Goal: Information Seeking & Learning: Check status

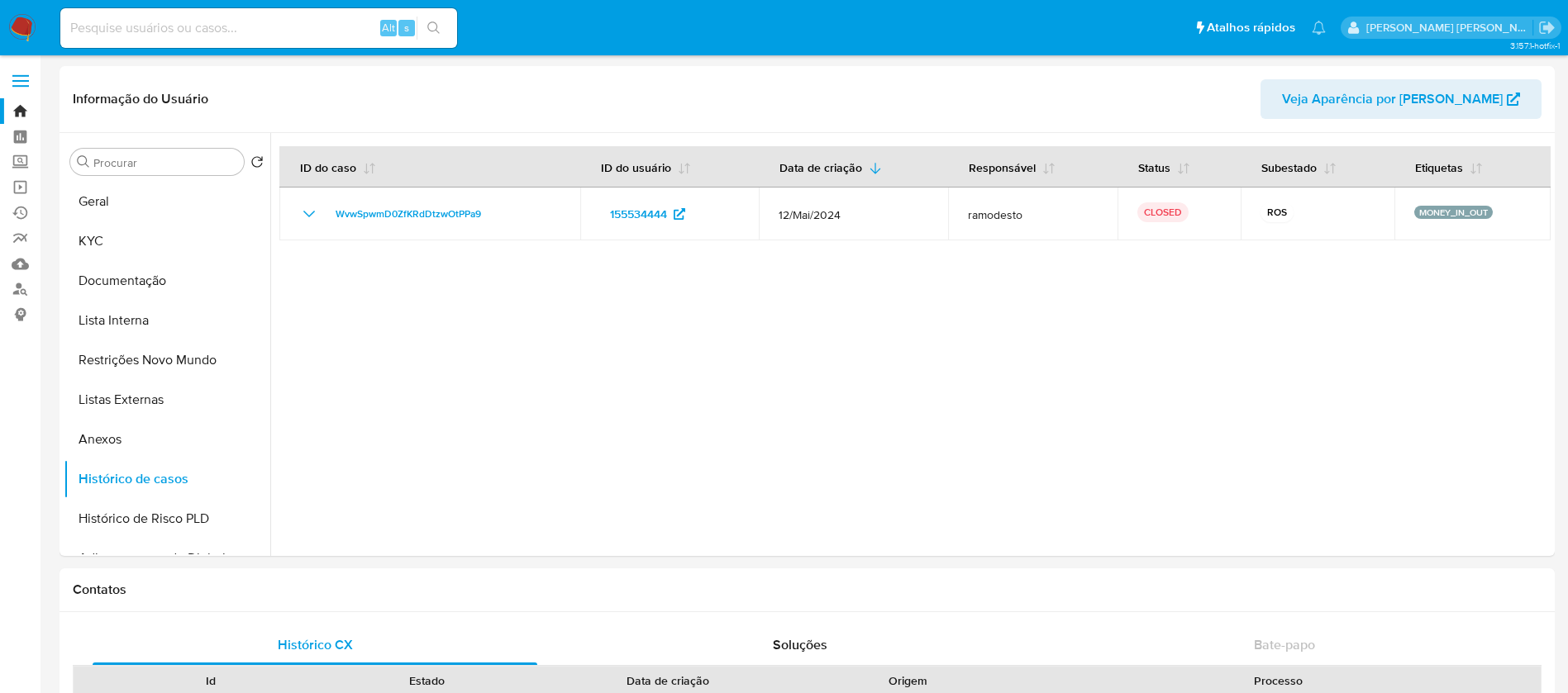
select select "10"
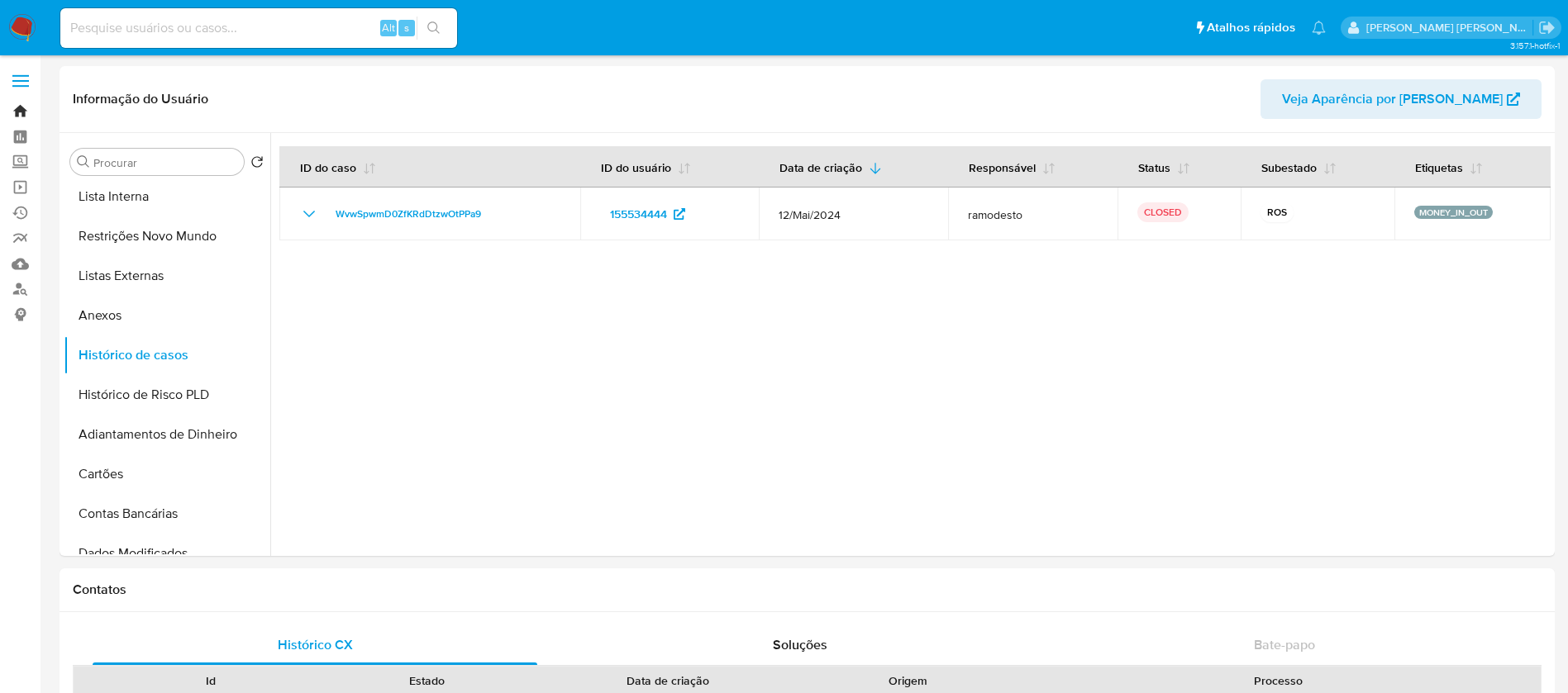
click at [10, 108] on link "Bandeja" at bounding box center [98, 110] width 197 height 25
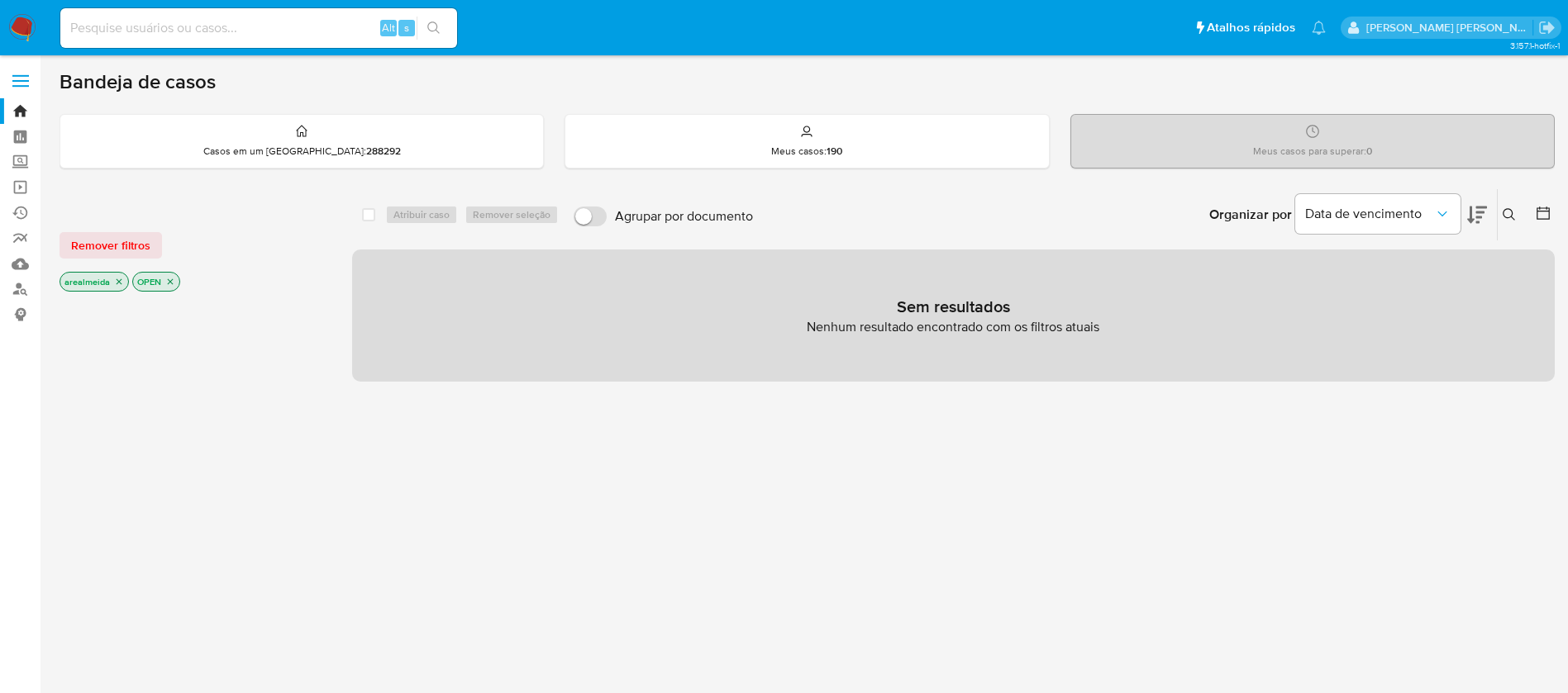
click at [171, 281] on icon "close-filter" at bounding box center [171, 282] width 6 height 6
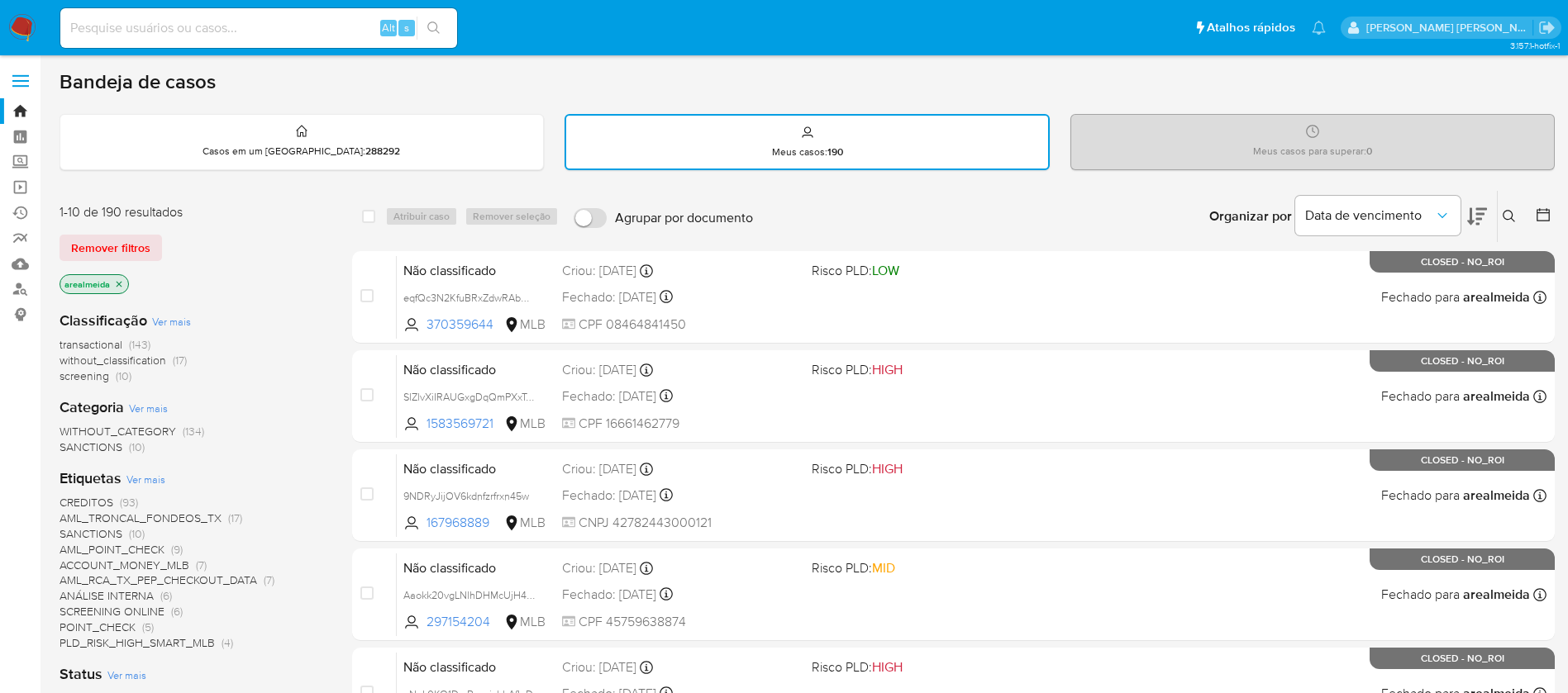
click at [119, 285] on icon "close-filter" at bounding box center [118, 284] width 10 height 10
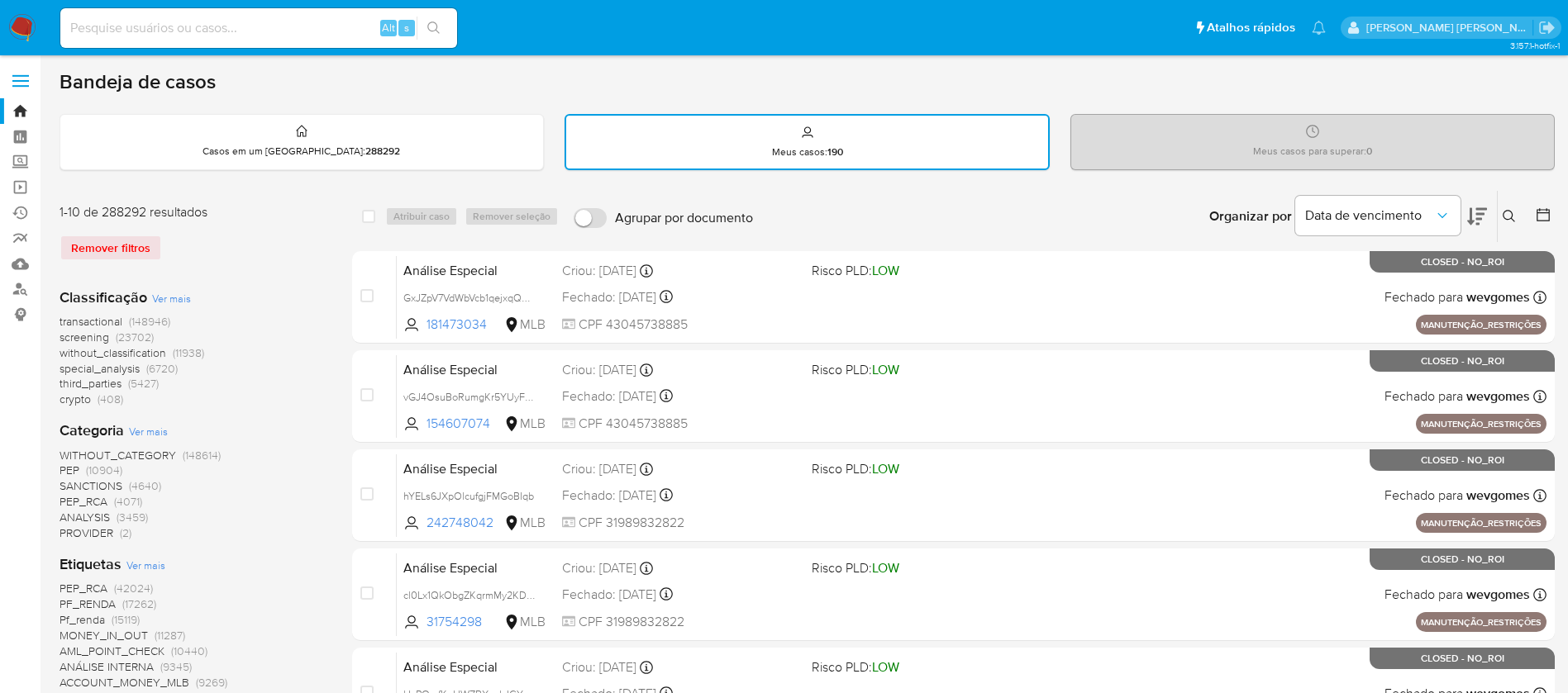
click at [137, 38] on input at bounding box center [258, 28] width 397 height 22
paste input "155534444"
type input "155534444"
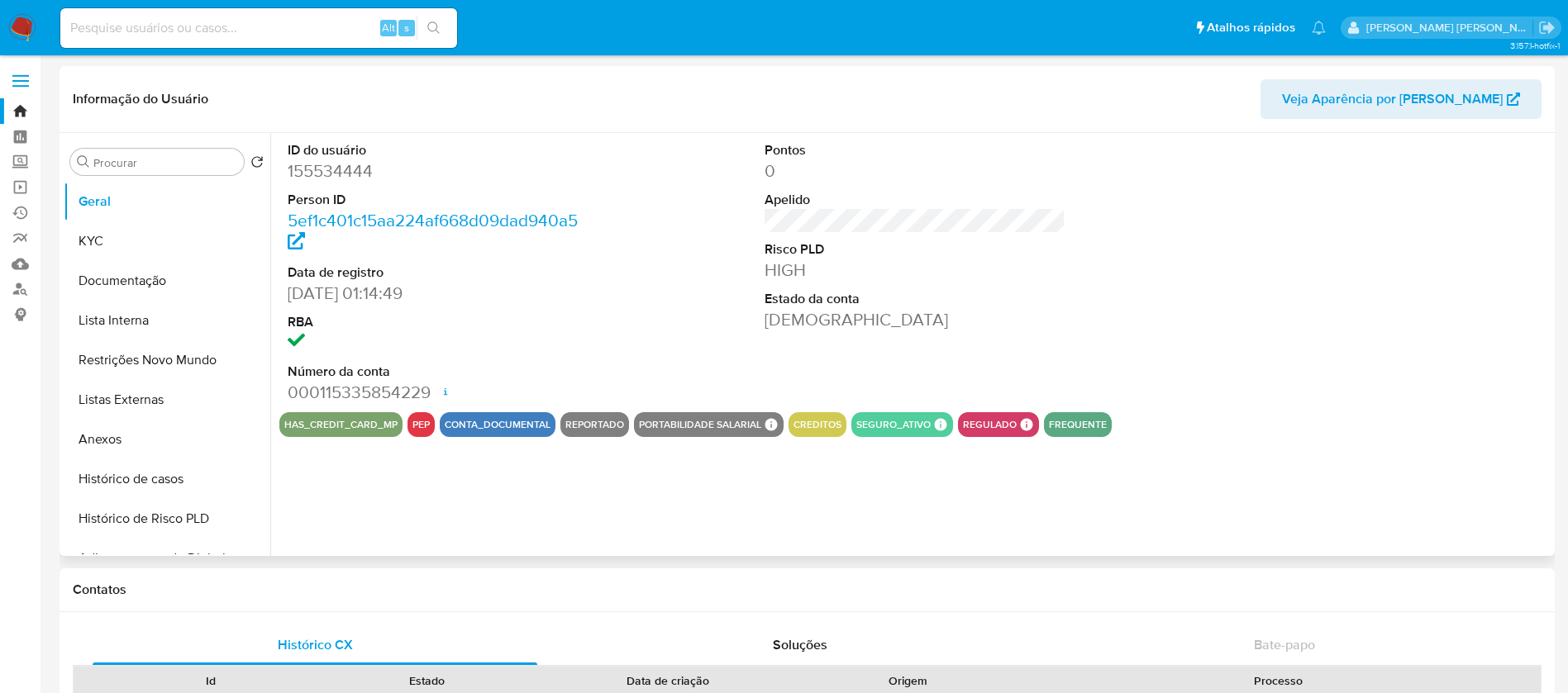
select select "10"
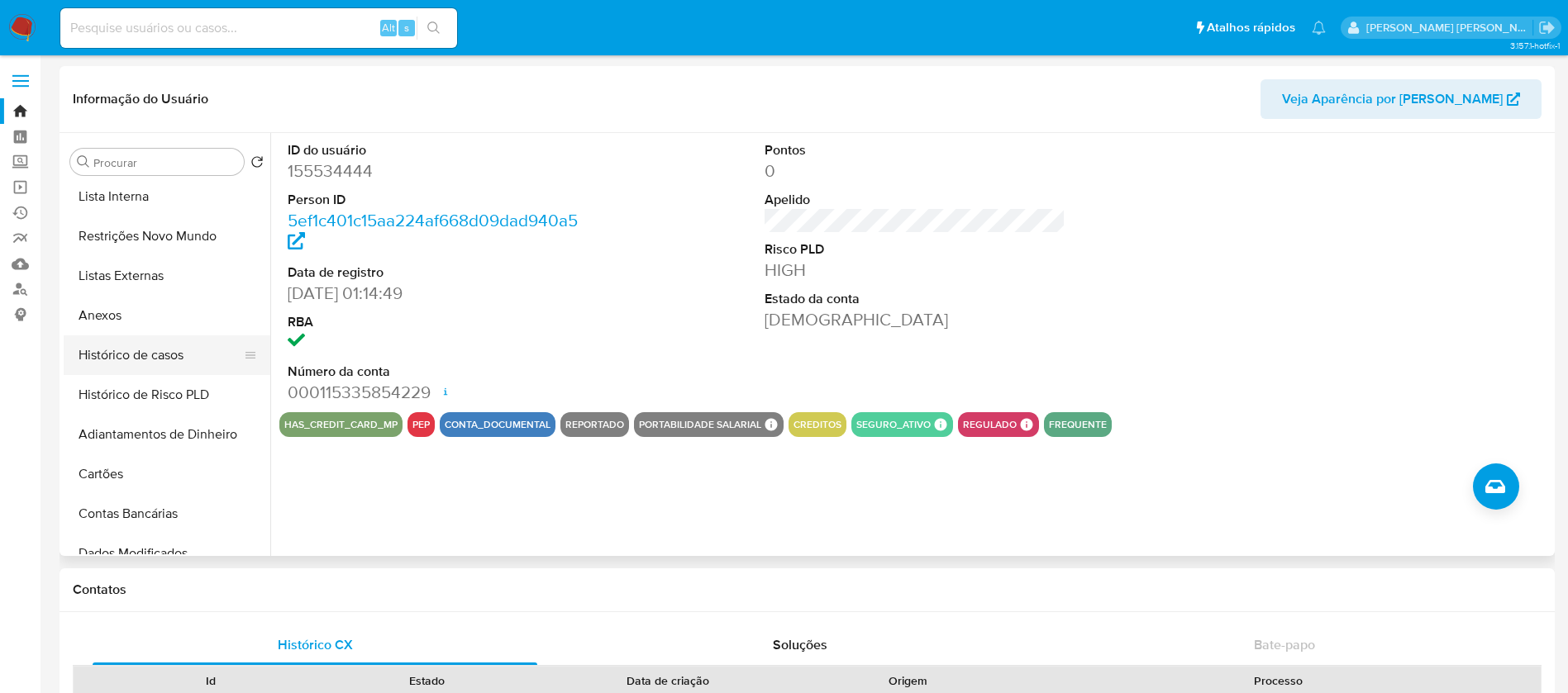
click at [131, 356] on button "Histórico de casos" at bounding box center [160, 354] width 193 height 39
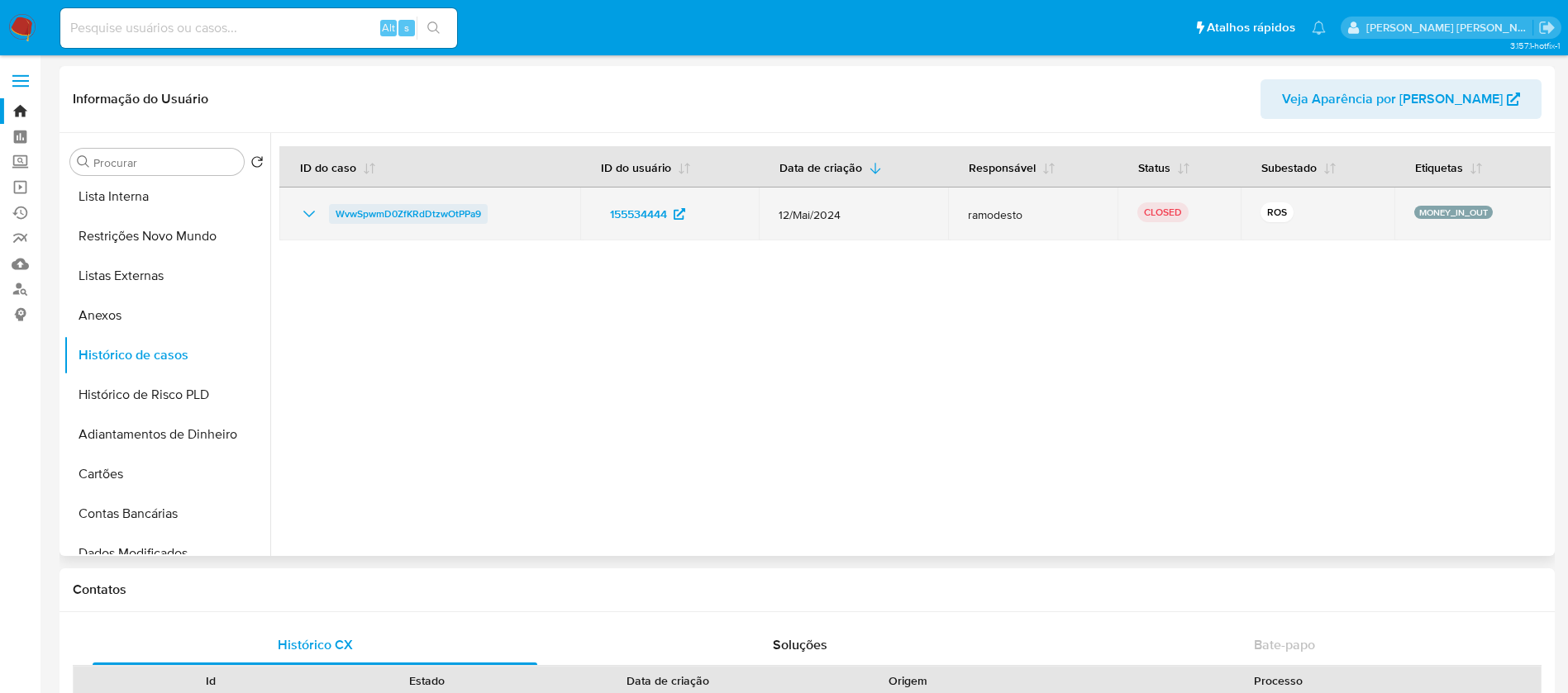
click at [432, 215] on span "WvwSpwmD0ZfKRdDtzwOtPPa9" at bounding box center [408, 214] width 145 height 20
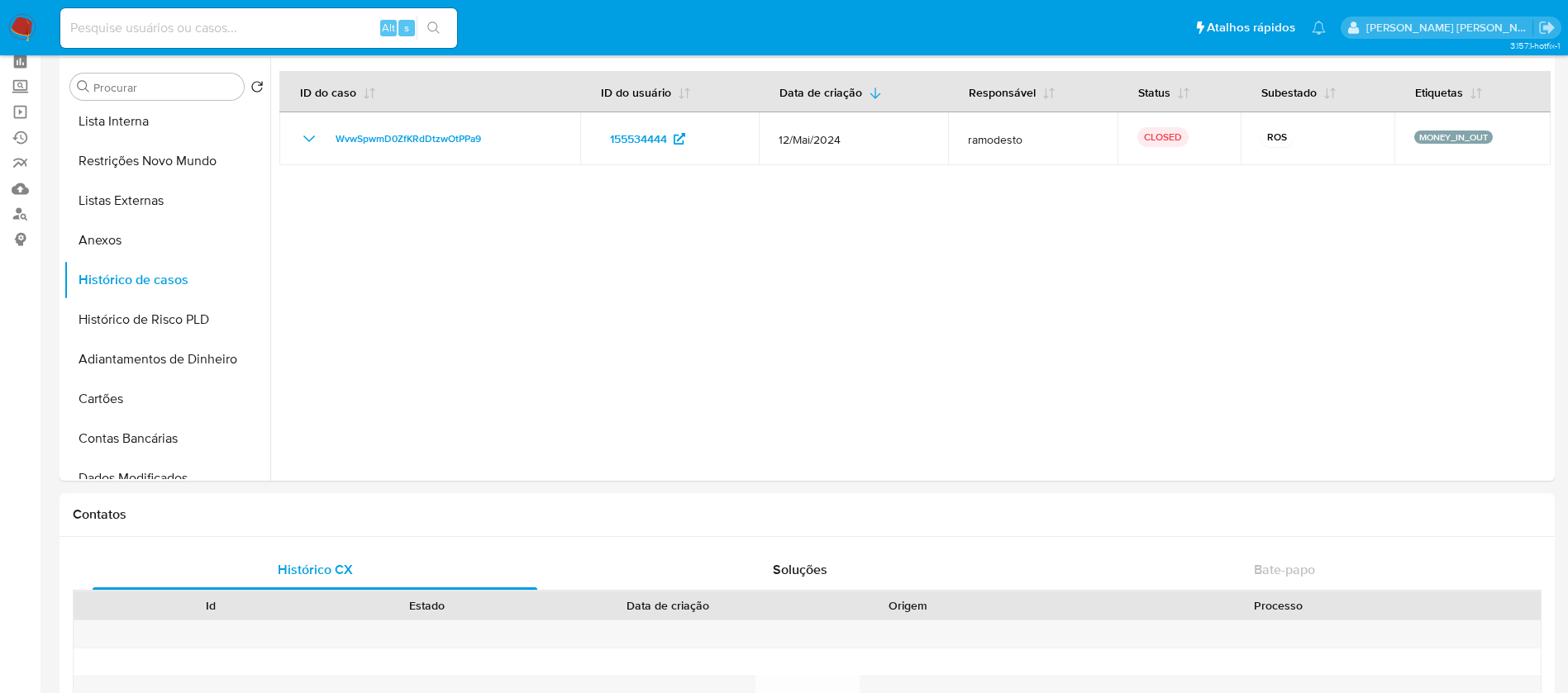
scroll to position [0, 0]
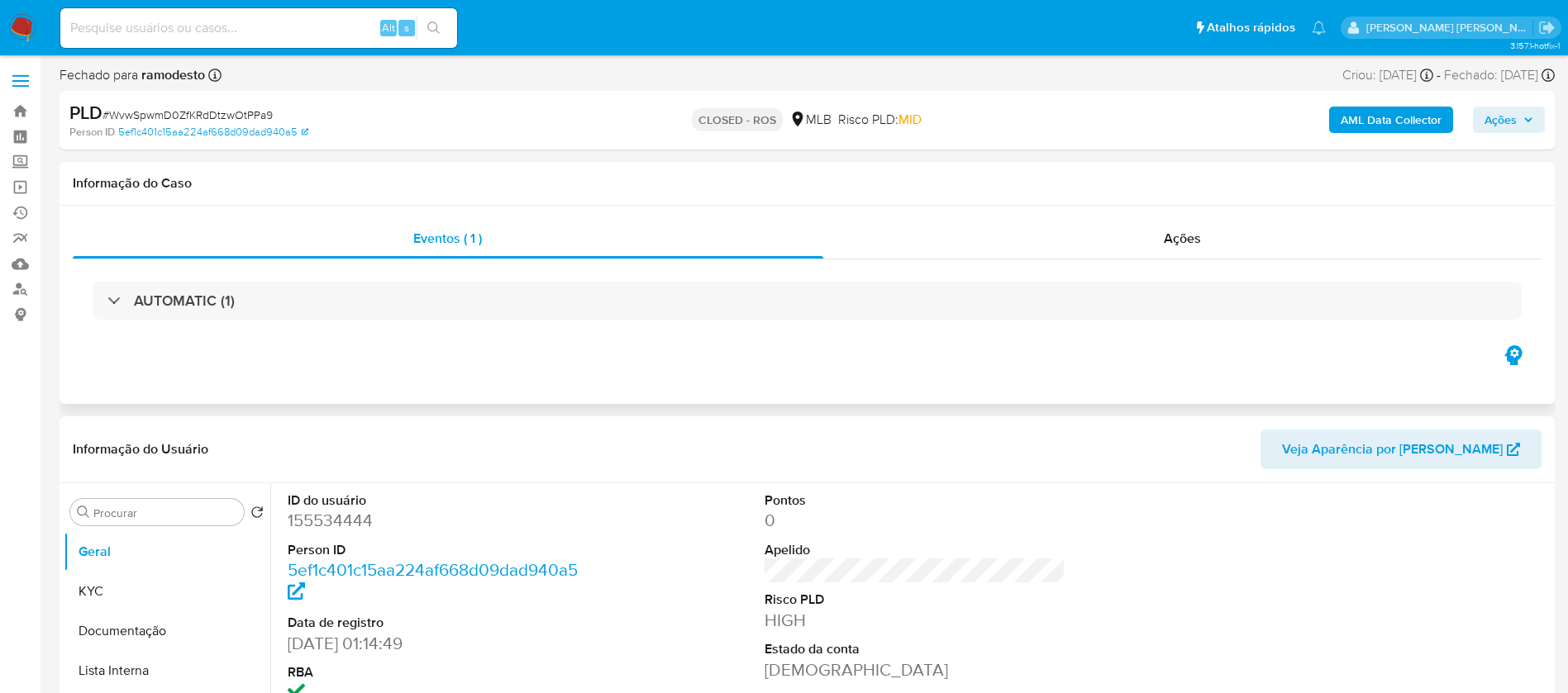
click at [1512, 349] on icon "button" at bounding box center [1513, 355] width 18 height 20
select select "10"
click at [1507, 354] on icon "button" at bounding box center [1513, 355] width 18 height 20
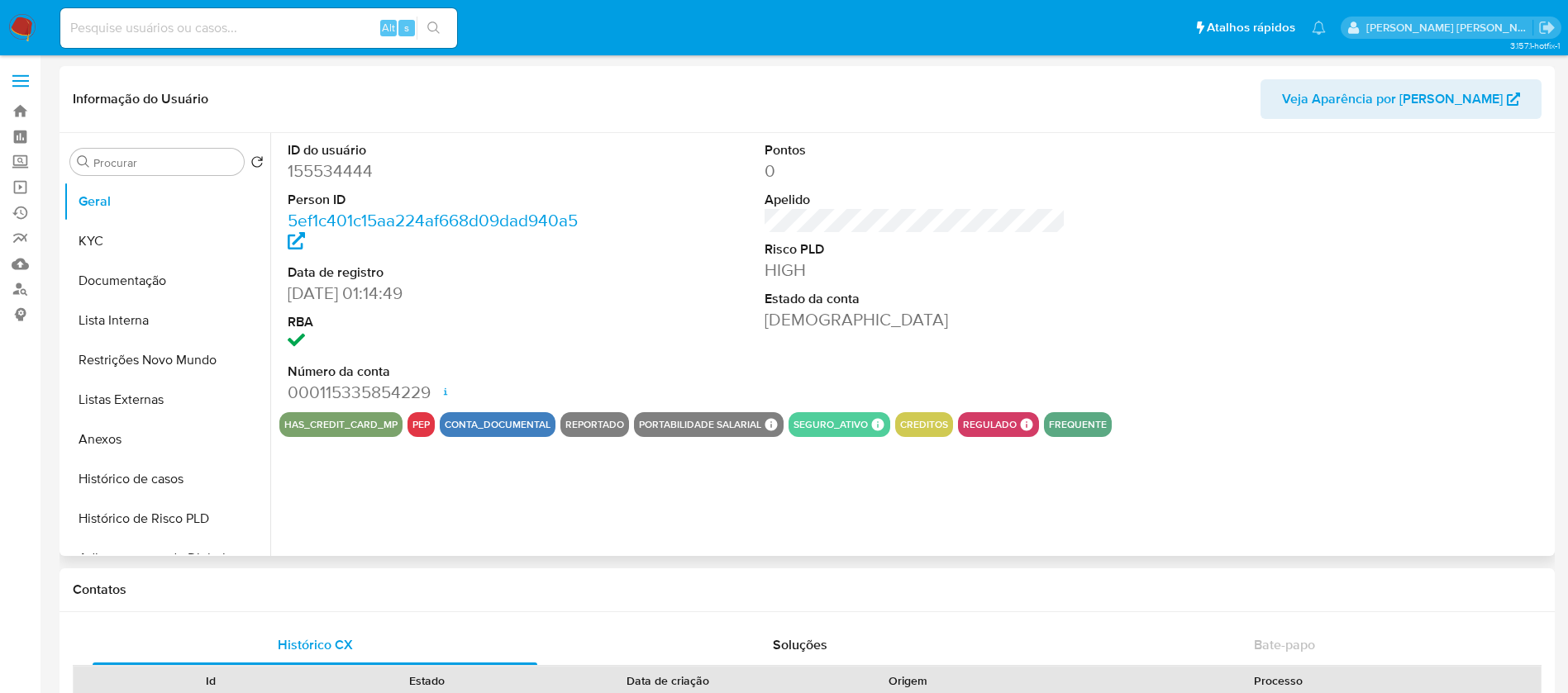
select select "10"
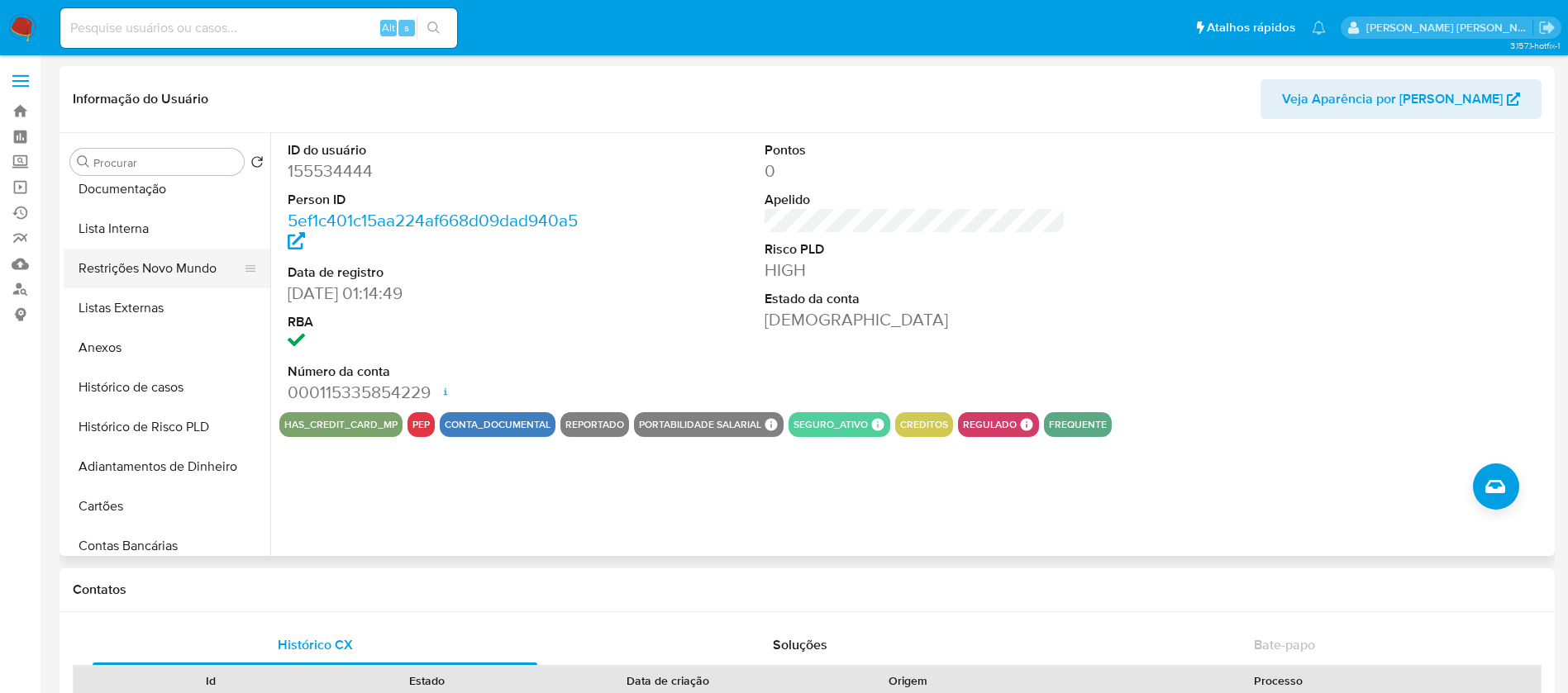
scroll to position [124, 0]
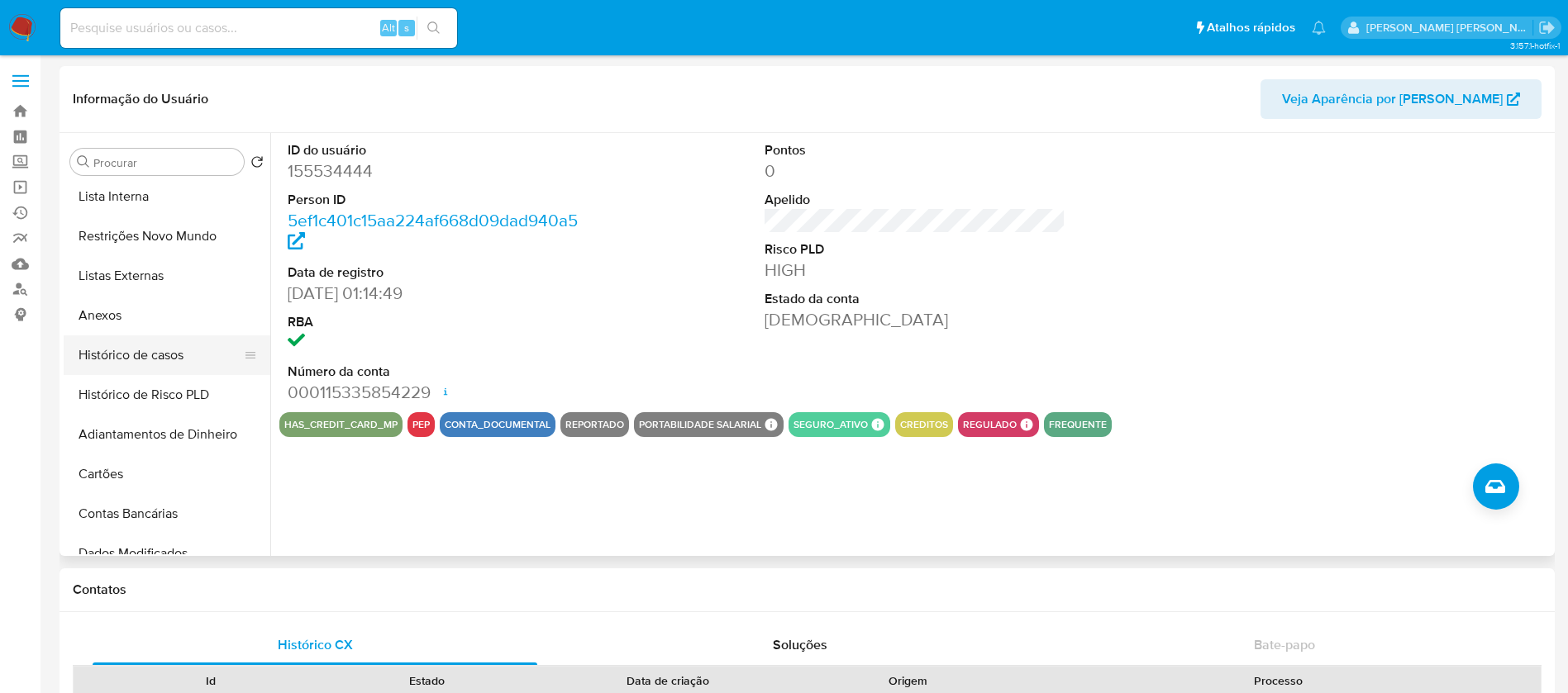
click at [117, 350] on button "Histórico de casos" at bounding box center [160, 354] width 193 height 39
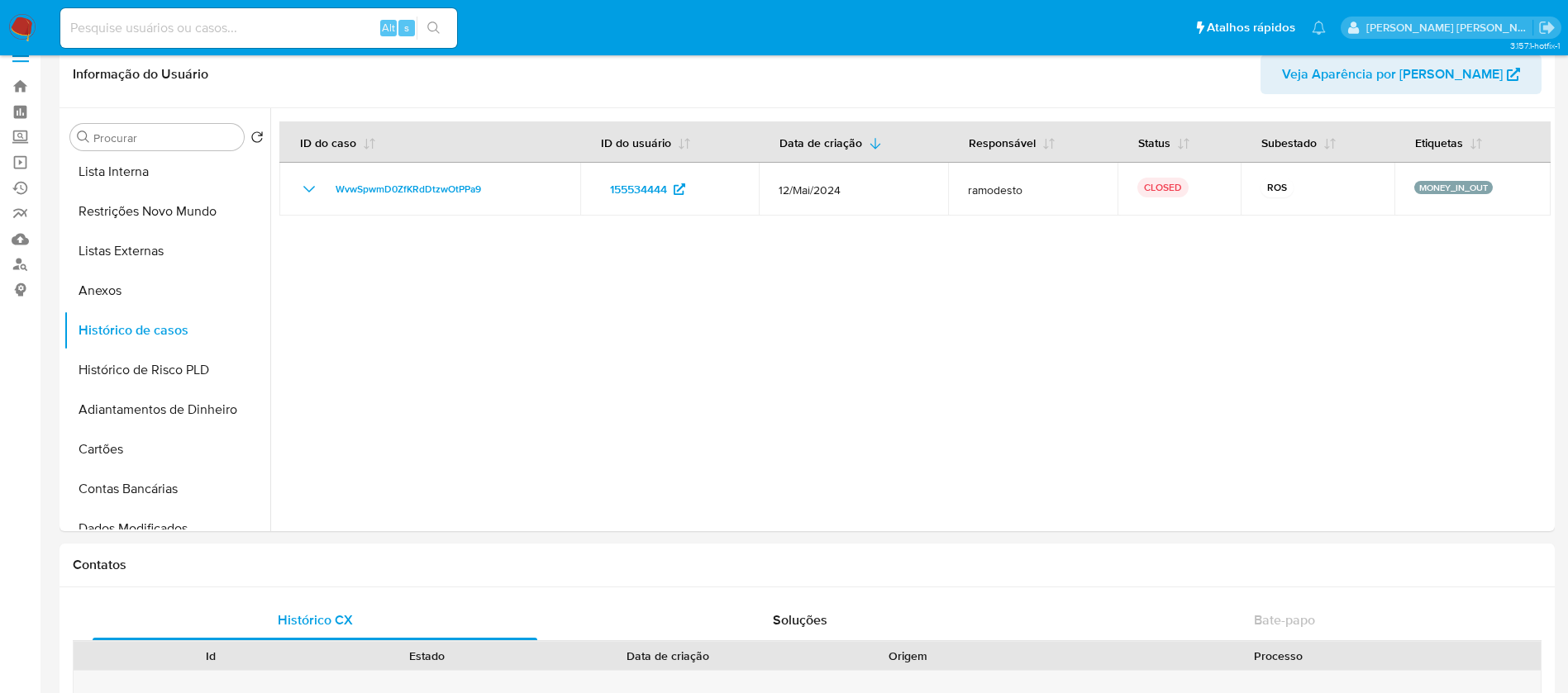
scroll to position [0, 0]
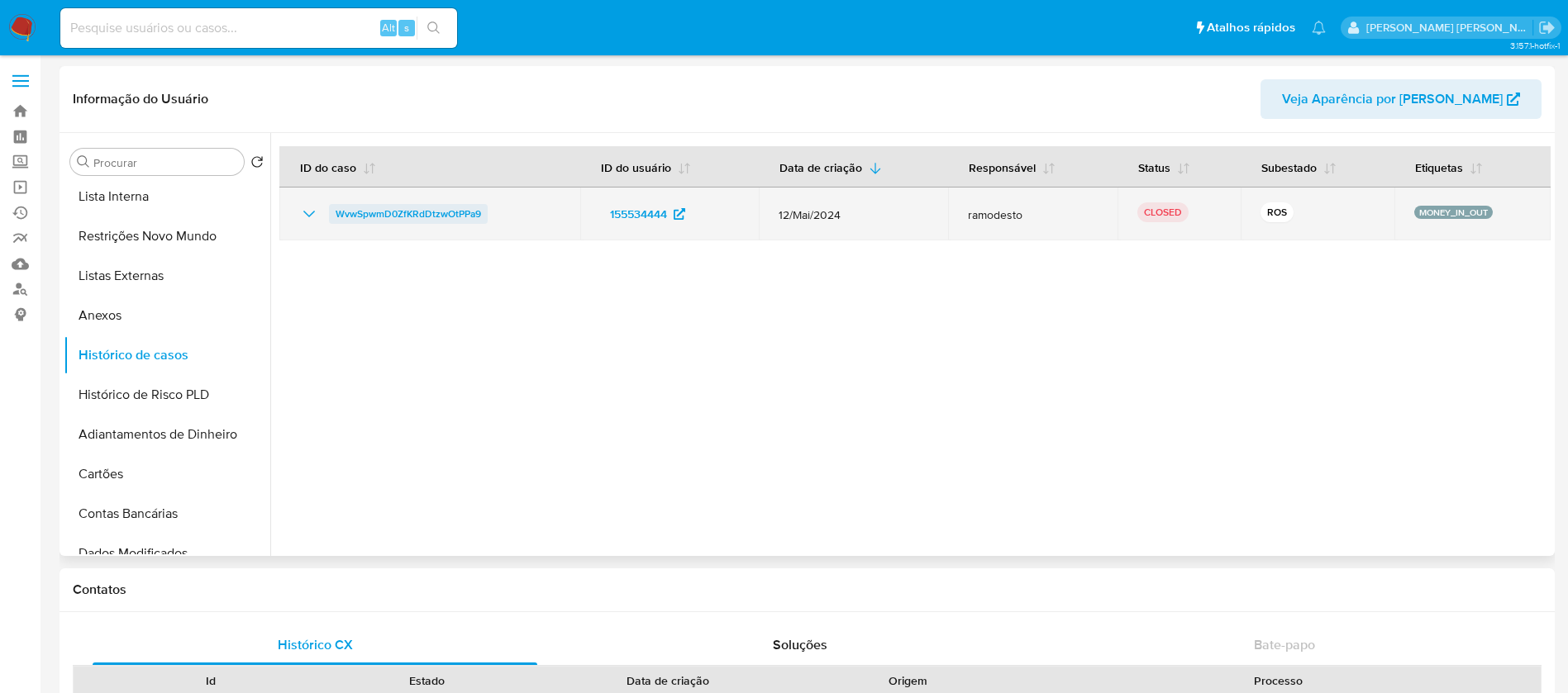
click at [399, 216] on span "WvwSpwmD0ZfKRdDtzwOtPPa9" at bounding box center [408, 214] width 145 height 20
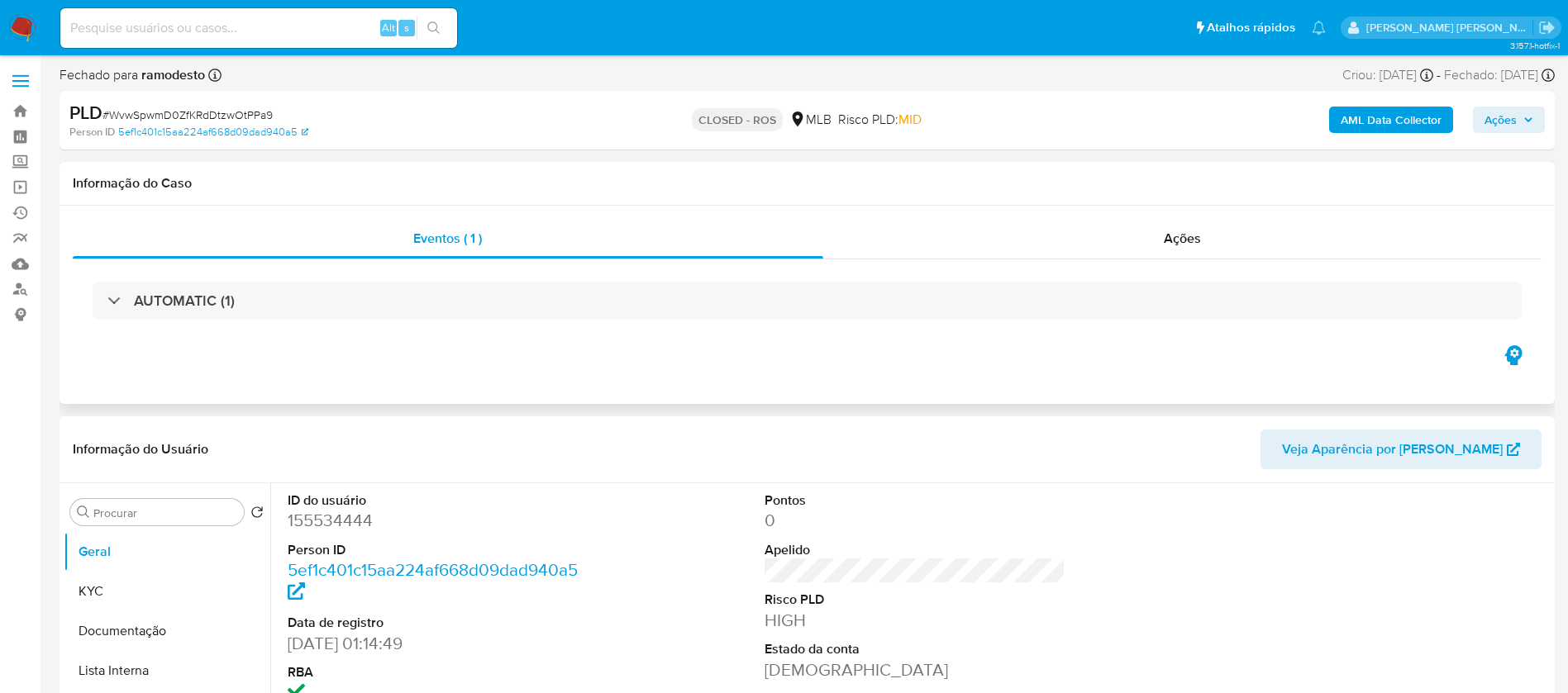
click at [1512, 360] on icon "button" at bounding box center [1513, 355] width 18 height 20
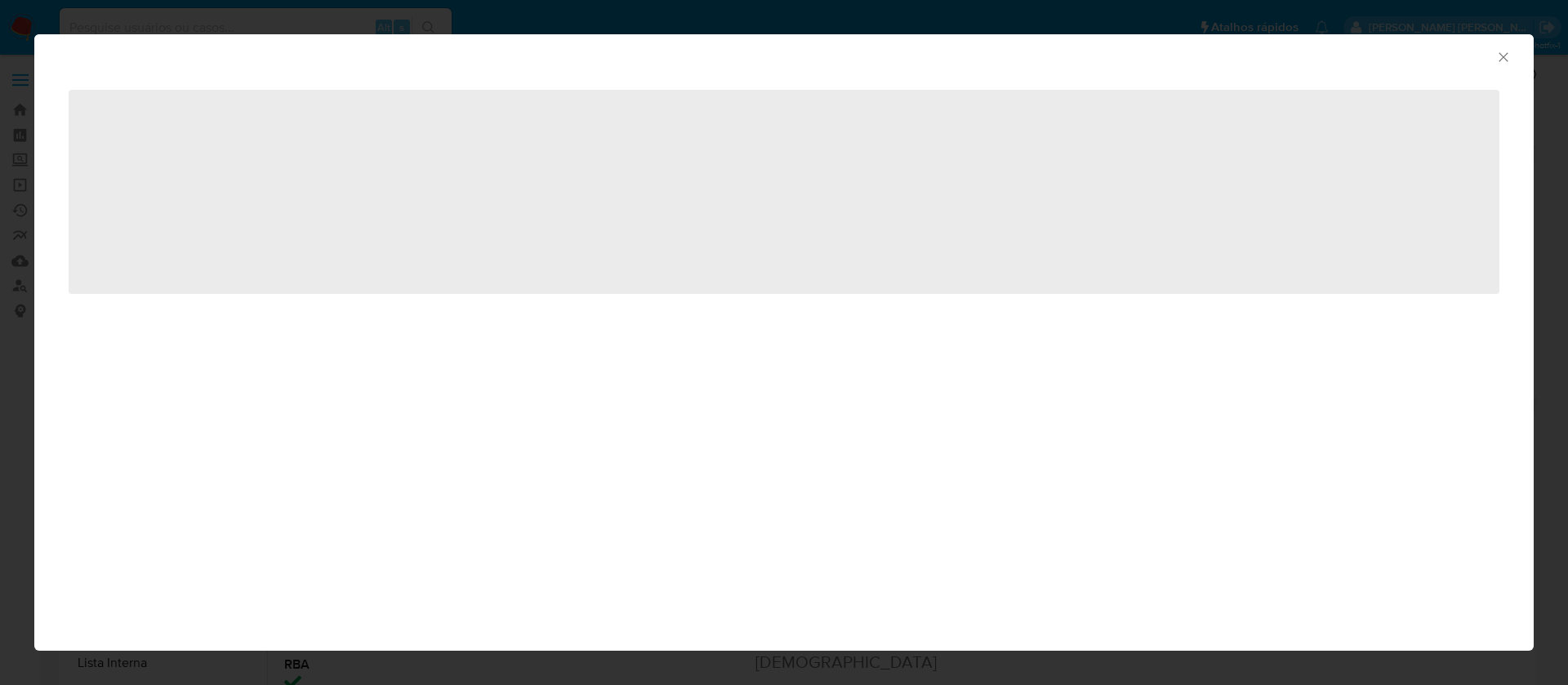
select select "10"
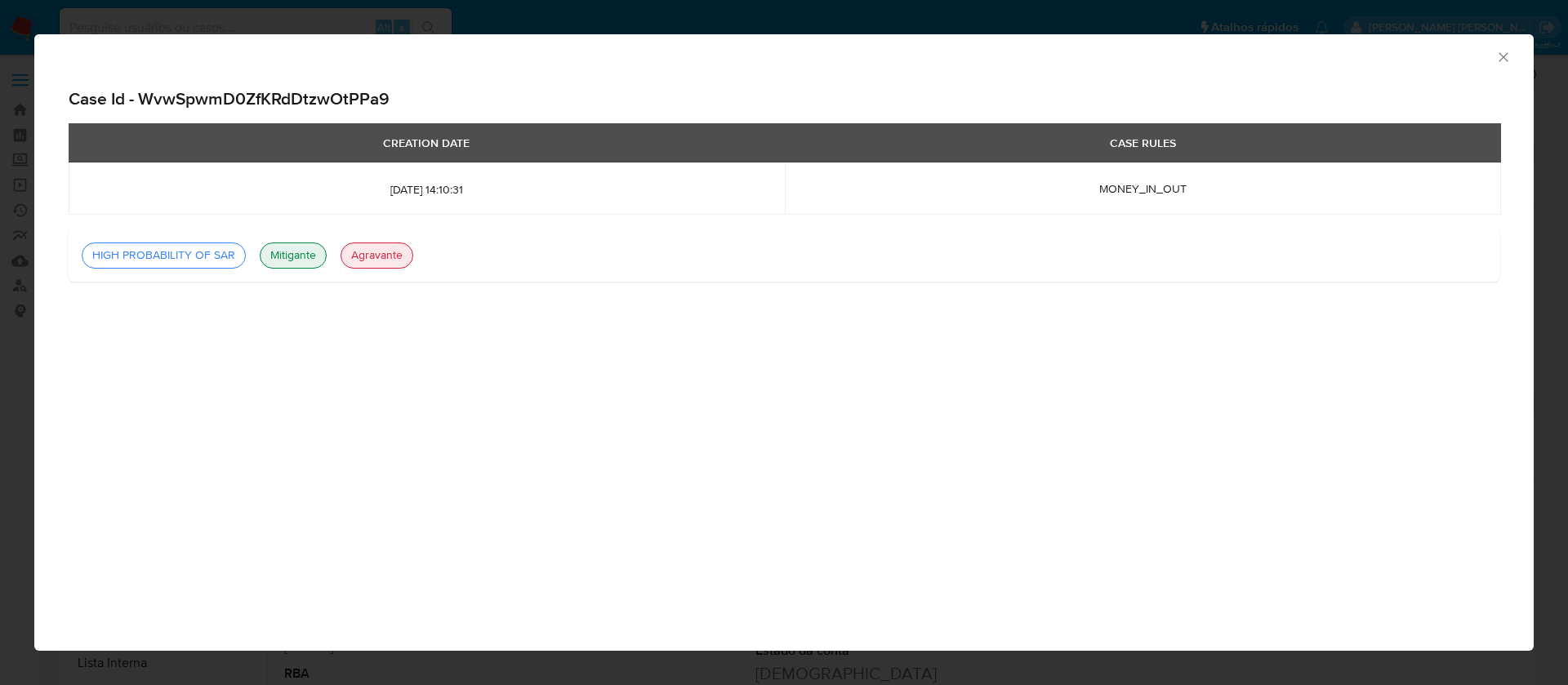
click at [749, 529] on div "Consolidado Case Id - WvwSpwmD0ZfKRdDtzwOtPPa9 CREATION DATE CASE RULES 2024-05…" at bounding box center [784, 342] width 1500 height 617
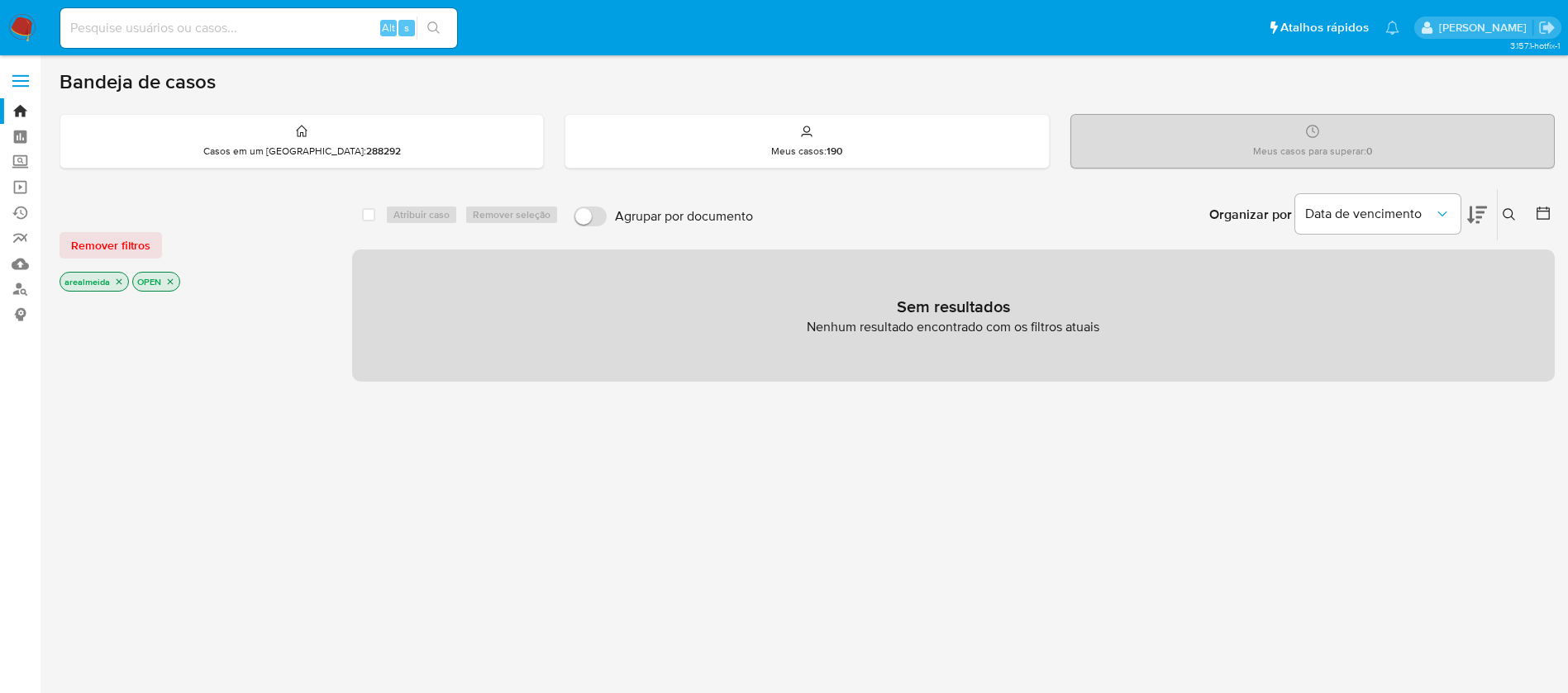
click at [122, 284] on icon "close-filter" at bounding box center [118, 281] width 10 height 10
click at [122, 284] on div "arealmeida OPEN" at bounding box center [192, 284] width 264 height 23
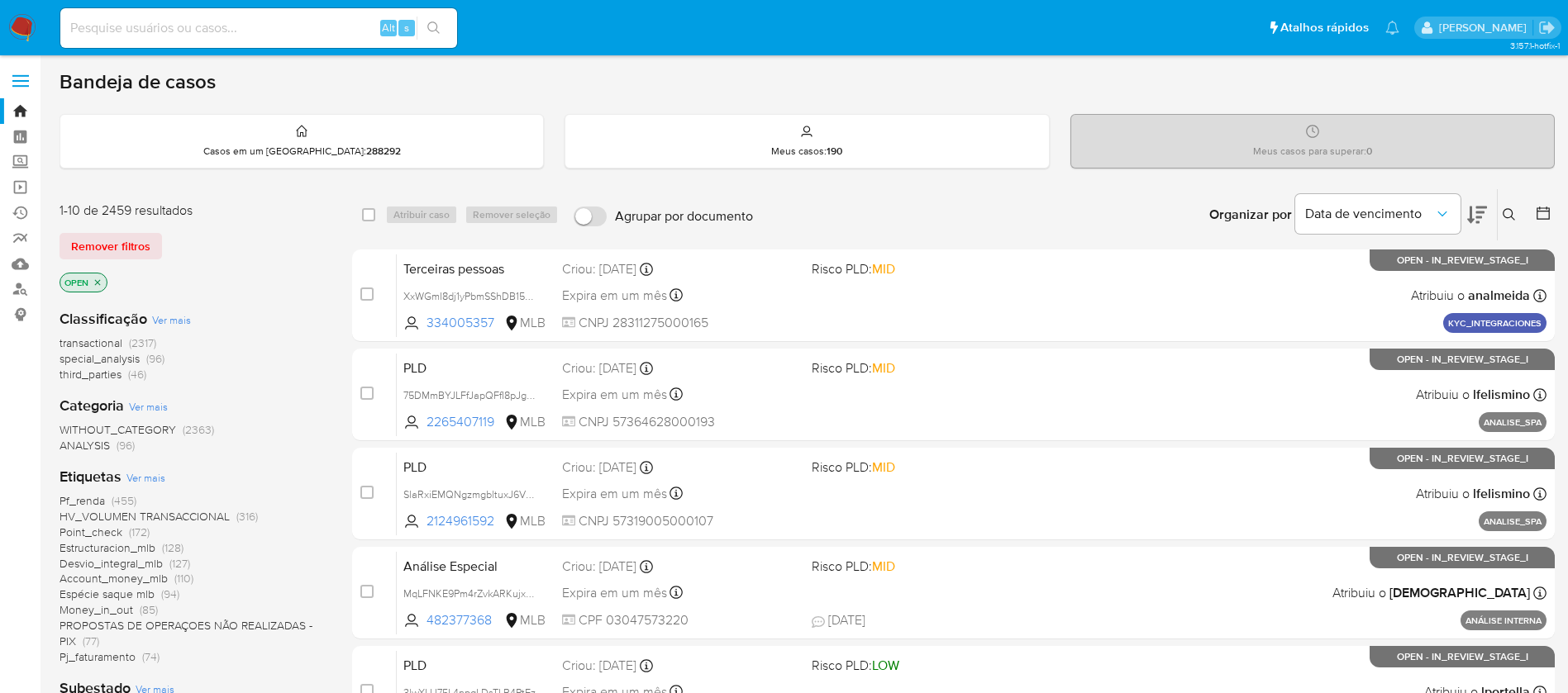
click at [100, 281] on icon "close-filter" at bounding box center [97, 282] width 10 height 10
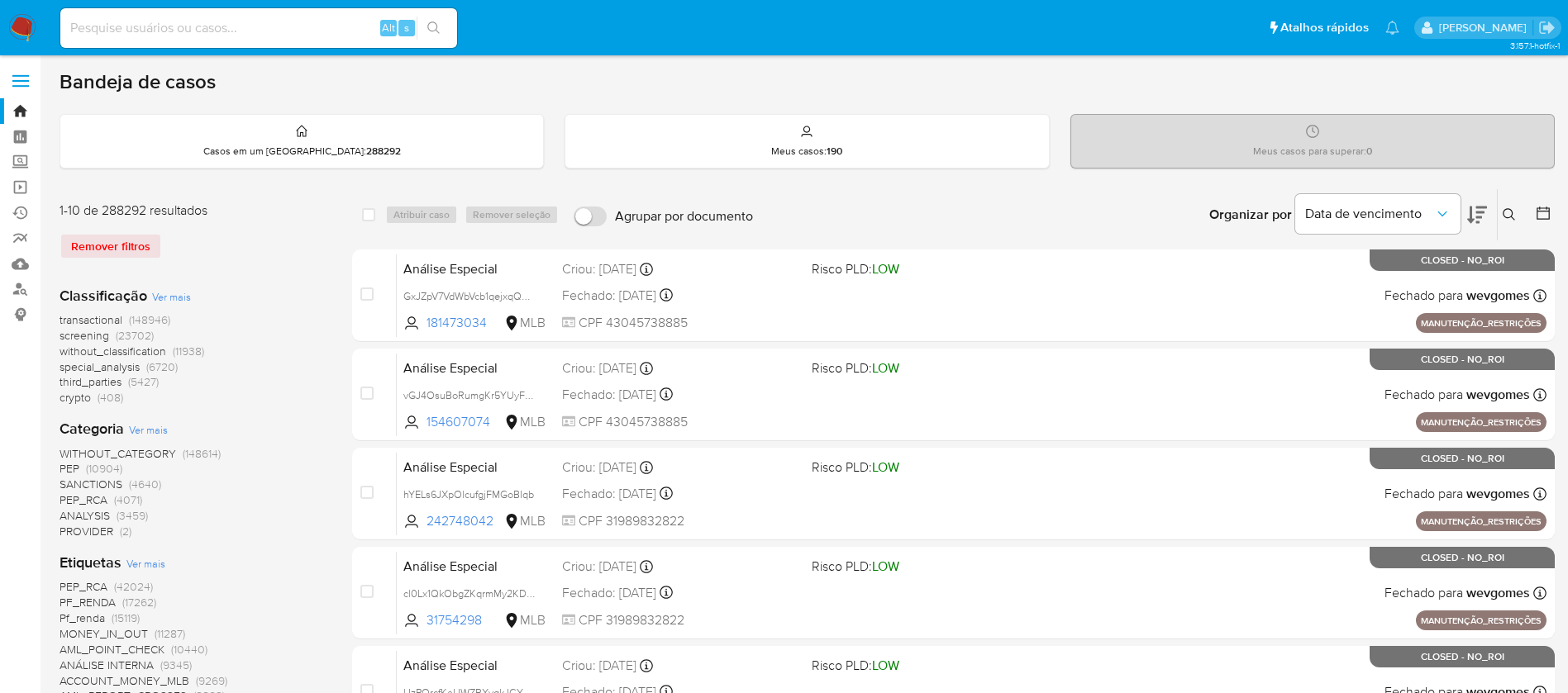
click at [270, 33] on input at bounding box center [258, 28] width 397 height 22
paste input "155534444"
type input "155534444"
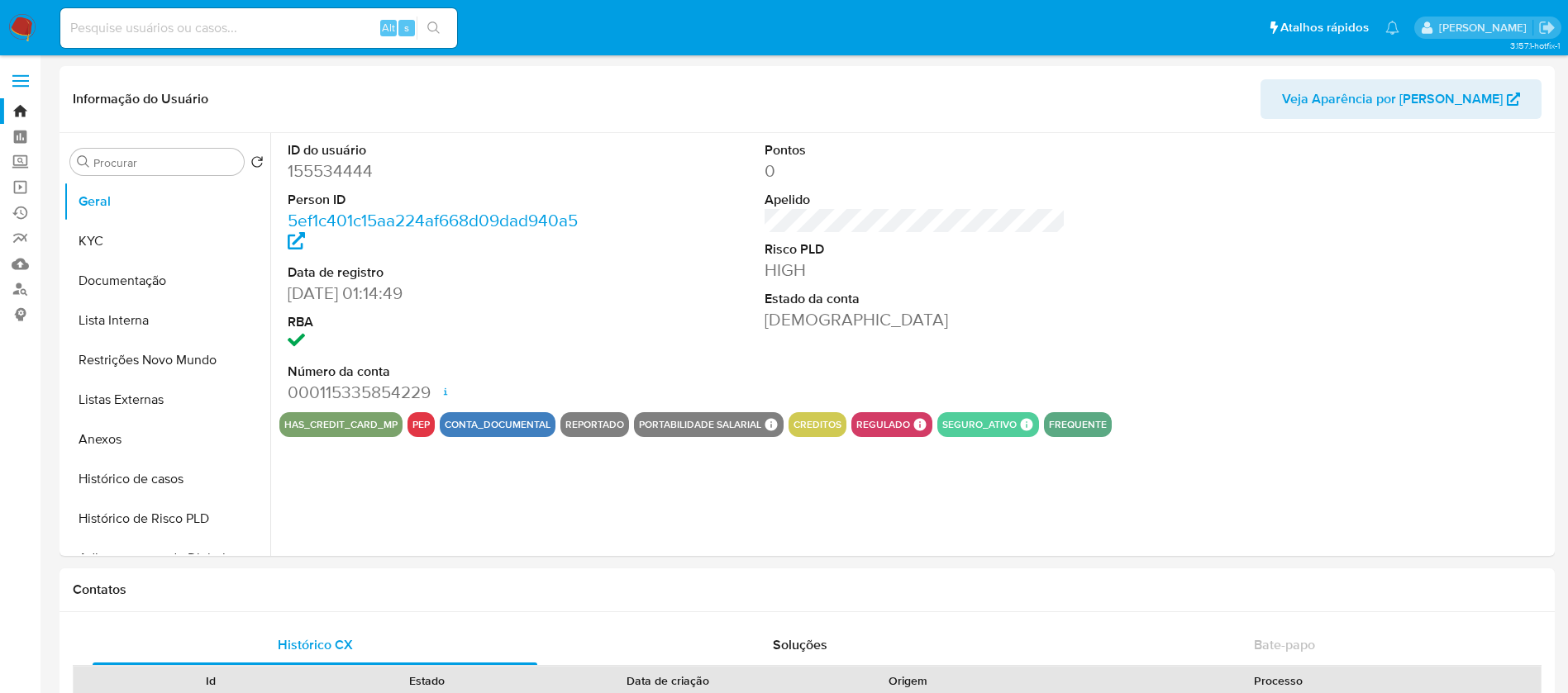
select select "10"
click at [116, 240] on button "KYC" at bounding box center [160, 241] width 193 height 39
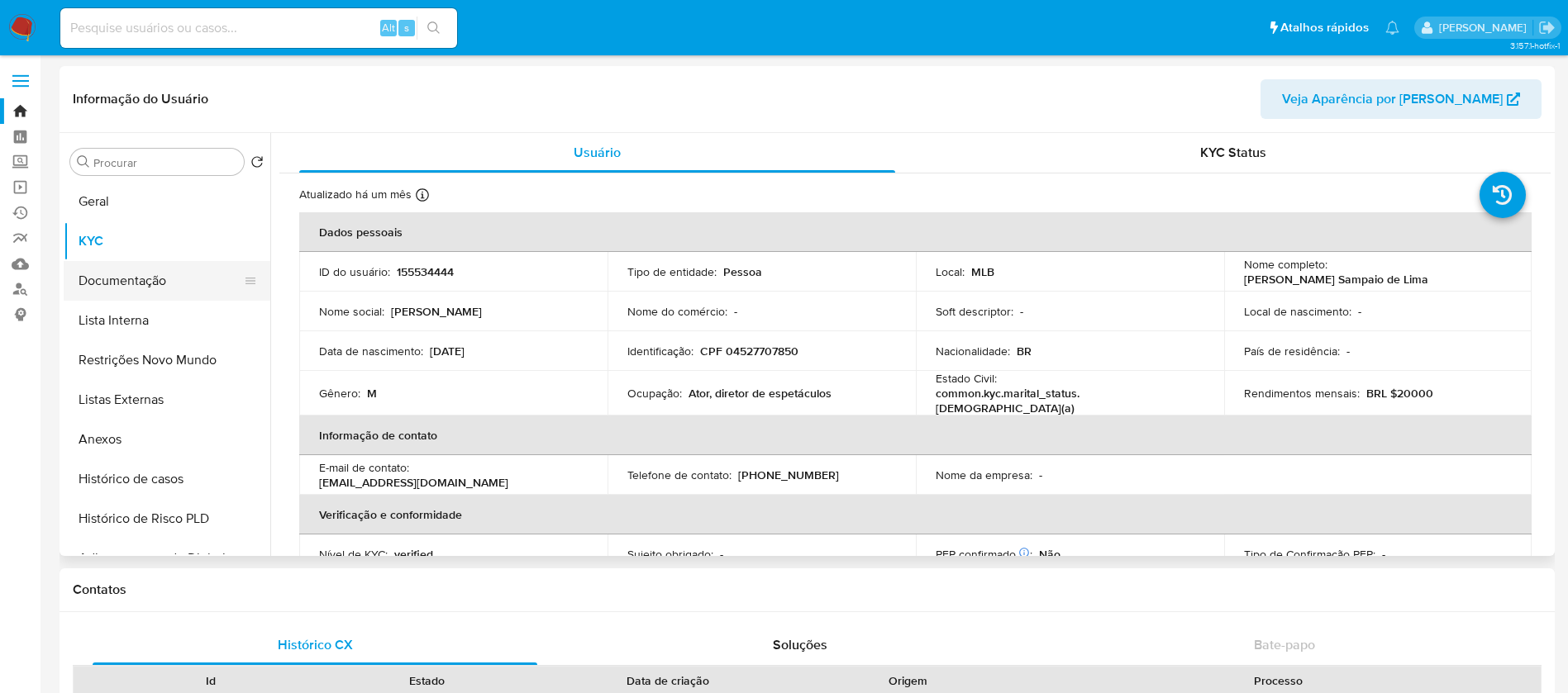
click at [122, 283] on button "Documentação" at bounding box center [160, 280] width 193 height 39
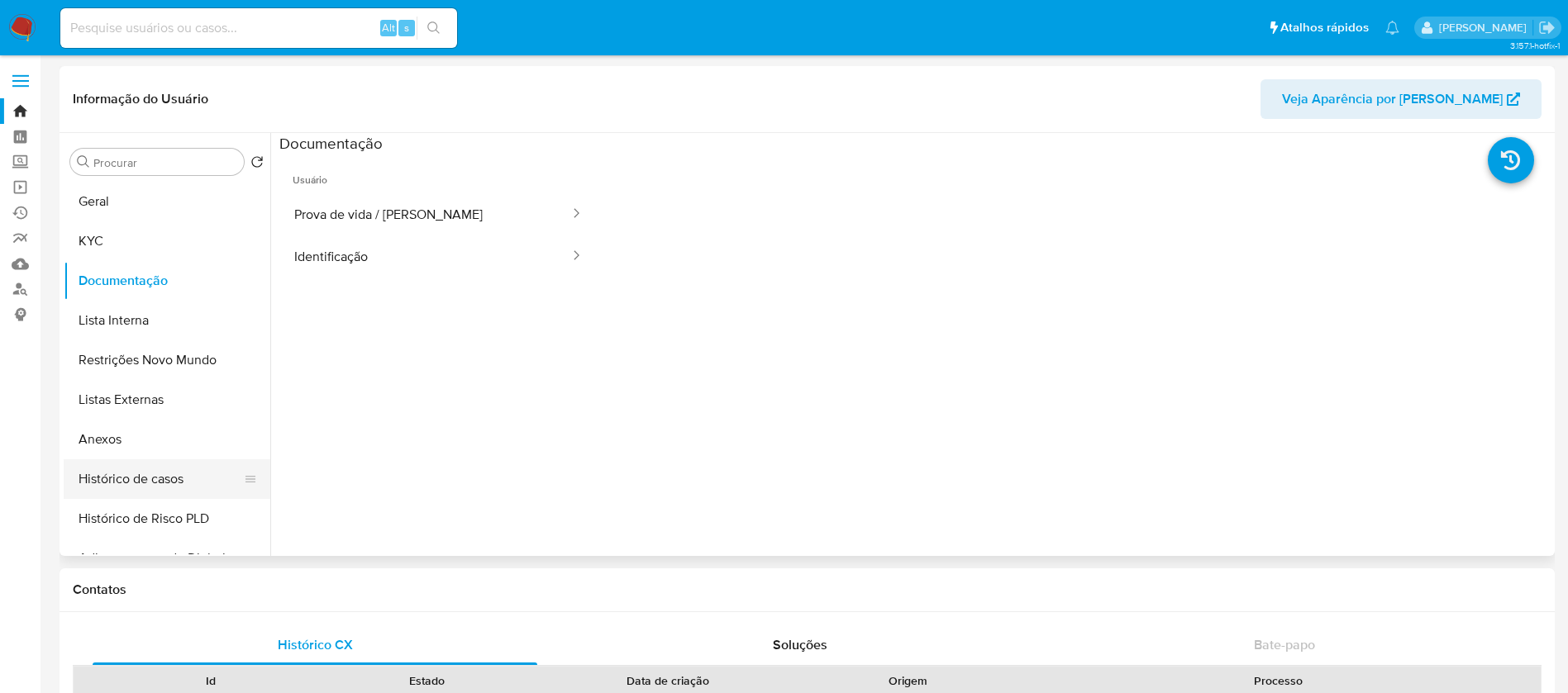
click at [122, 479] on button "Histórico de casos" at bounding box center [160, 479] width 193 height 39
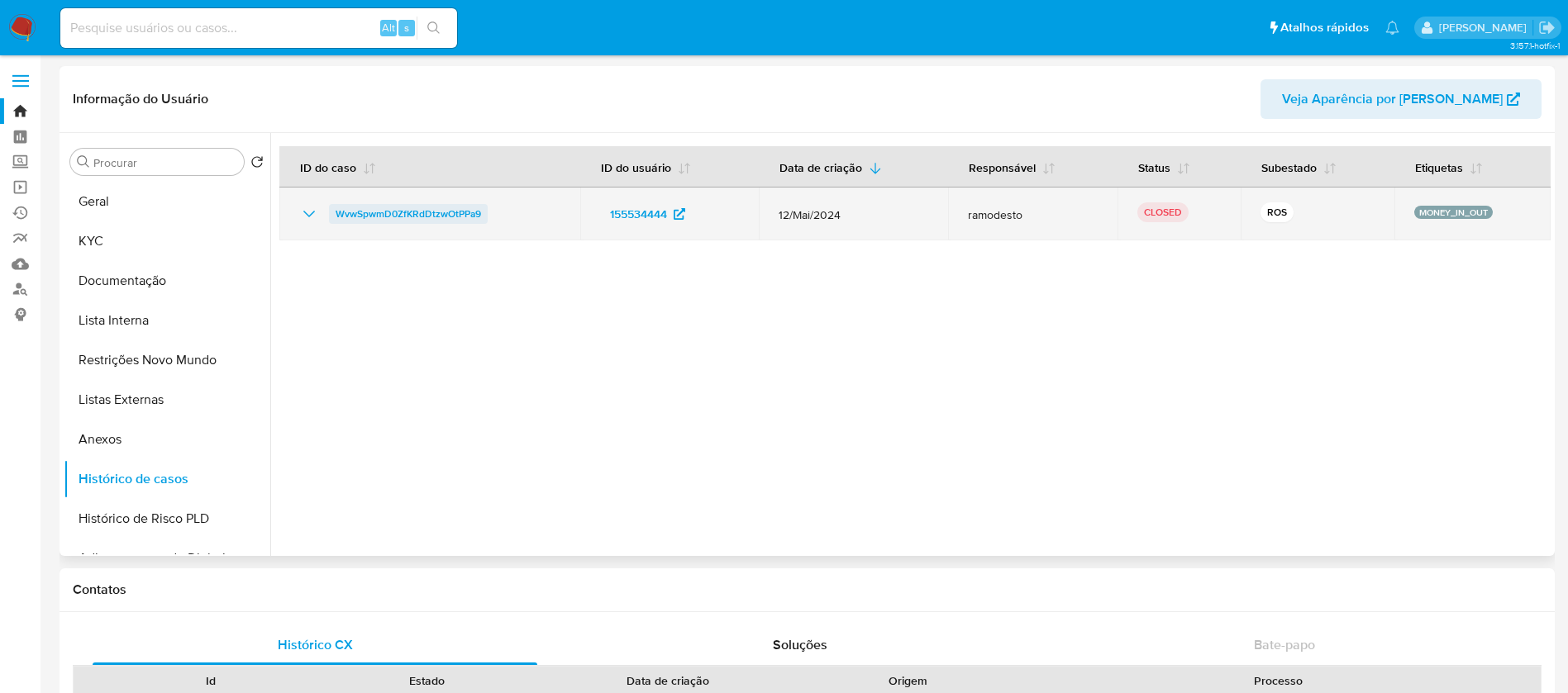
click at [422, 217] on span "WvwSpwmD0ZfKRdDtzwOtPPa9" at bounding box center [408, 214] width 145 height 20
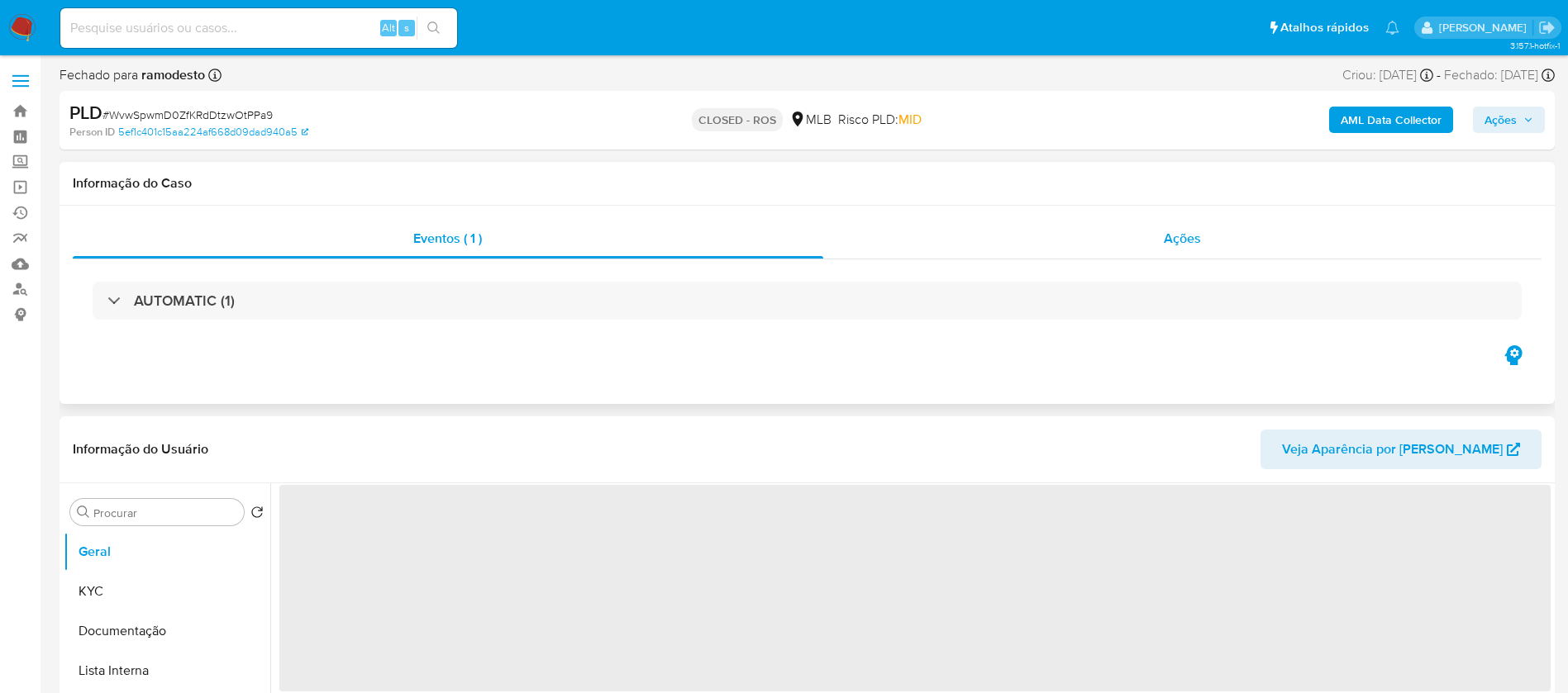
click at [1169, 256] on div "Ações" at bounding box center [1182, 238] width 719 height 39
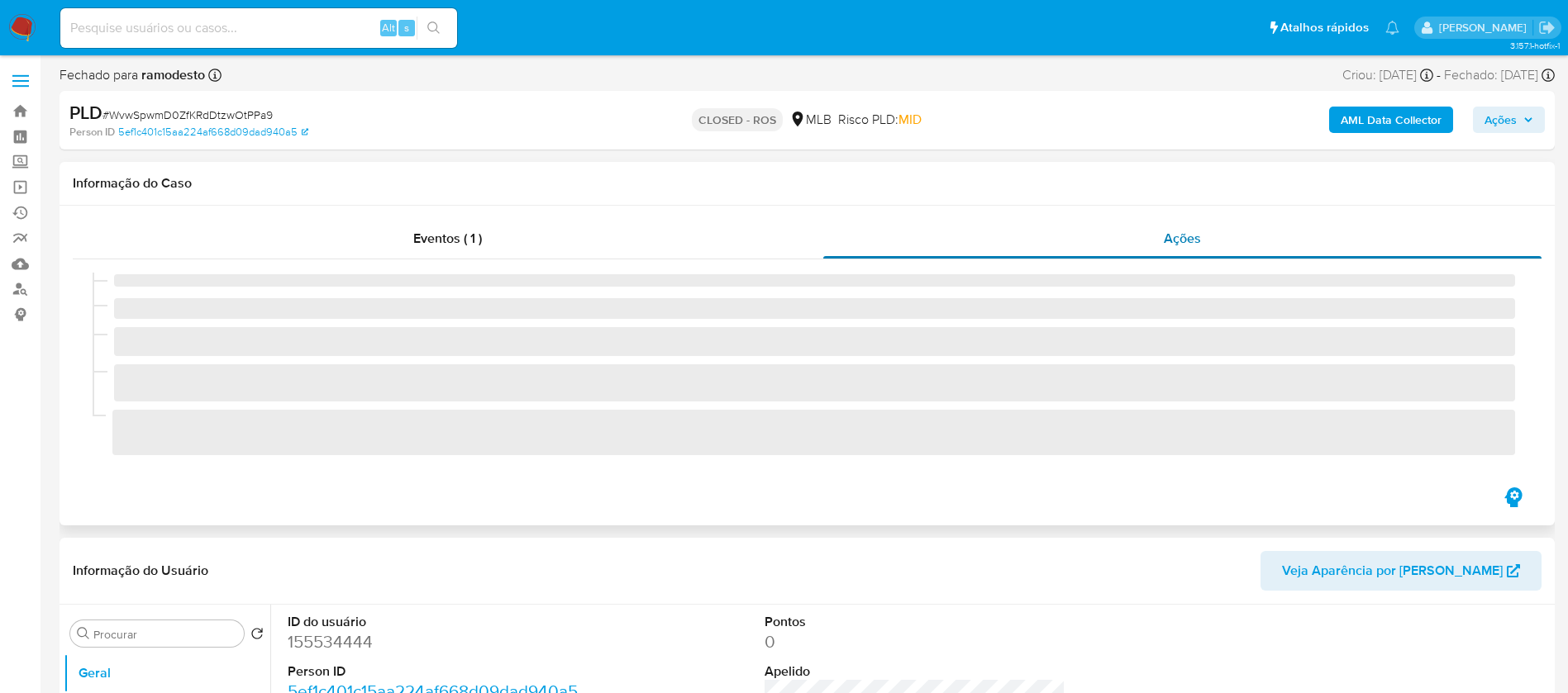
select select "10"
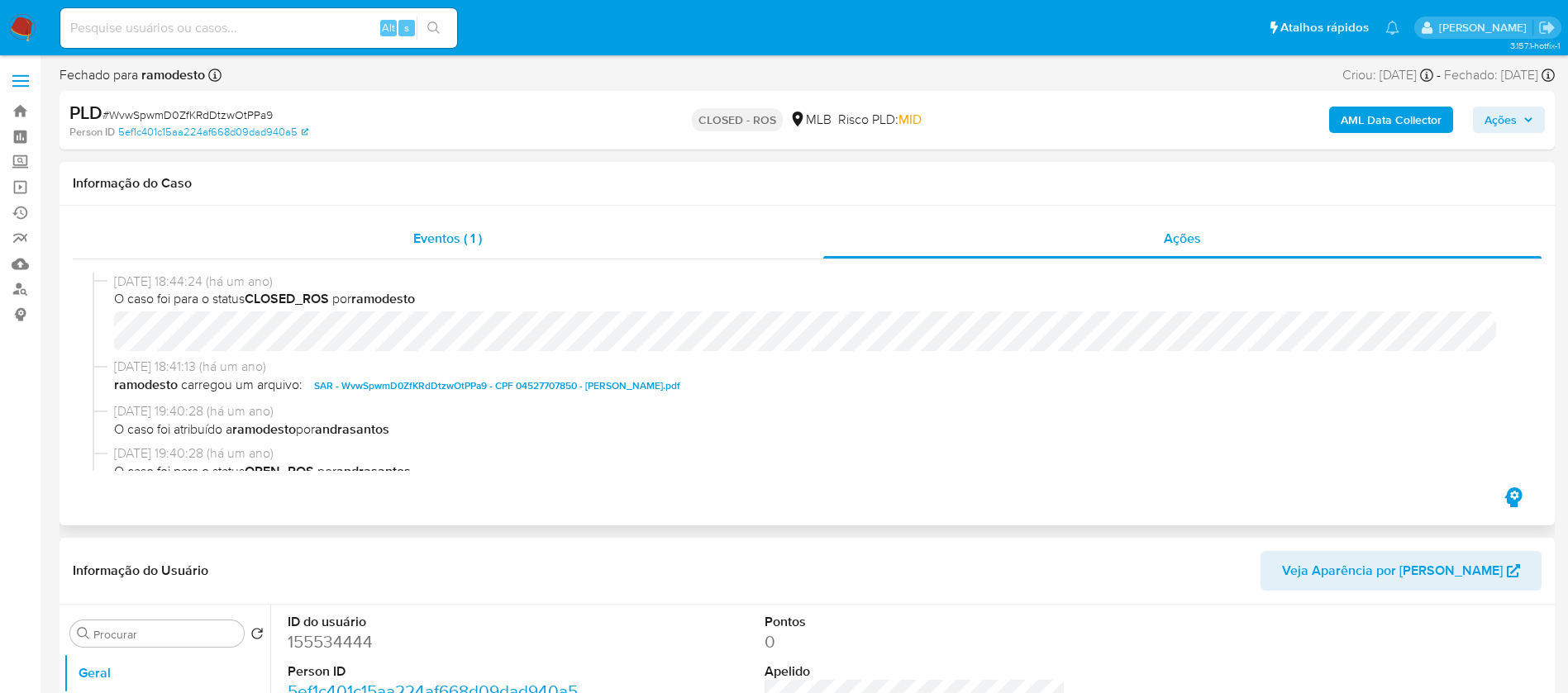
click at [441, 245] on span "Eventos ( 1 )" at bounding box center [447, 238] width 68 height 19
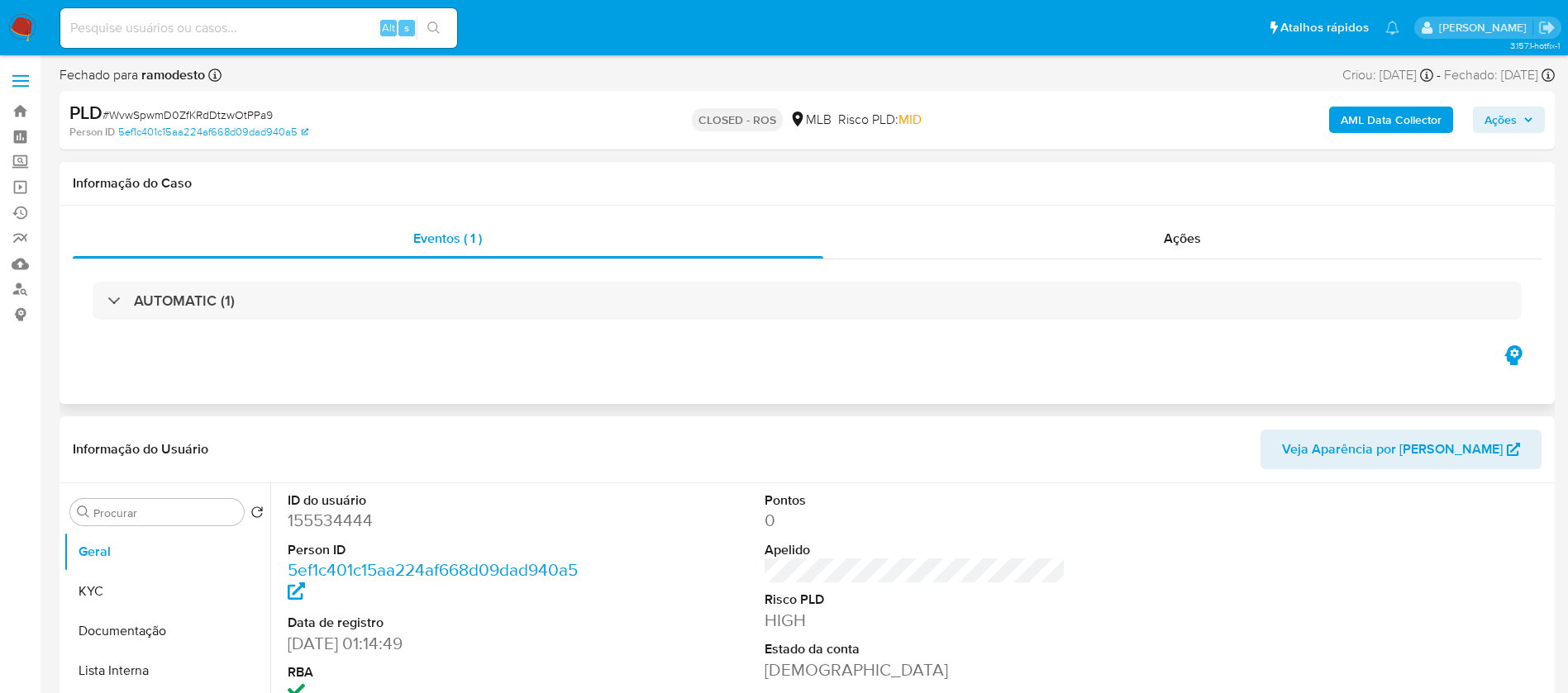
click at [1519, 359] on icon "button" at bounding box center [1513, 355] width 18 height 20
